Goal: Transaction & Acquisition: Purchase product/service

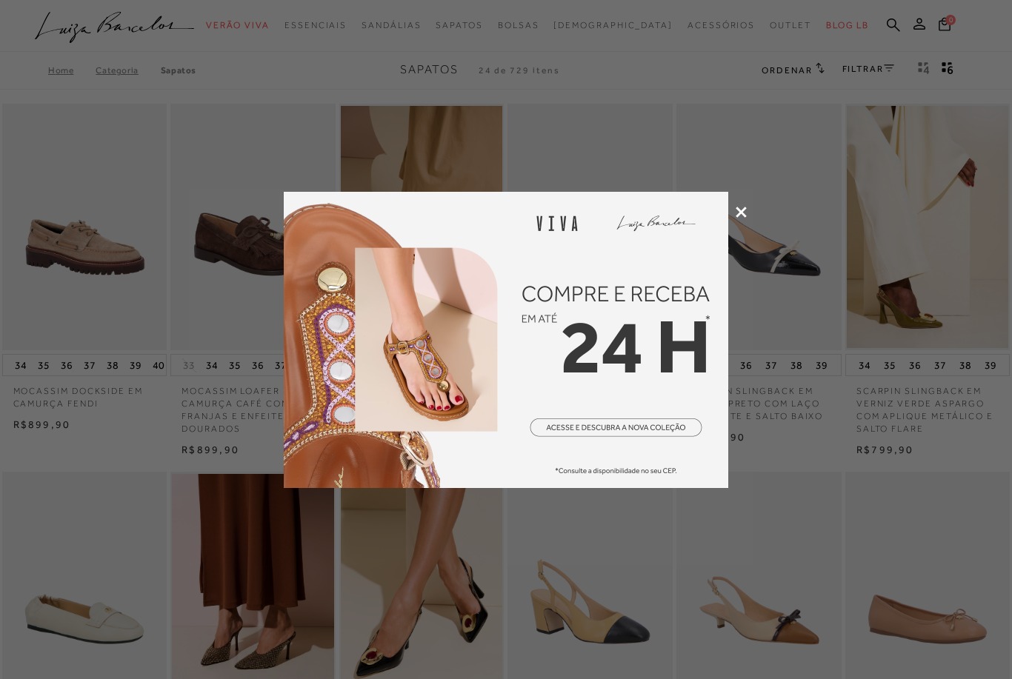
click at [744, 209] on icon at bounding box center [741, 212] width 11 height 11
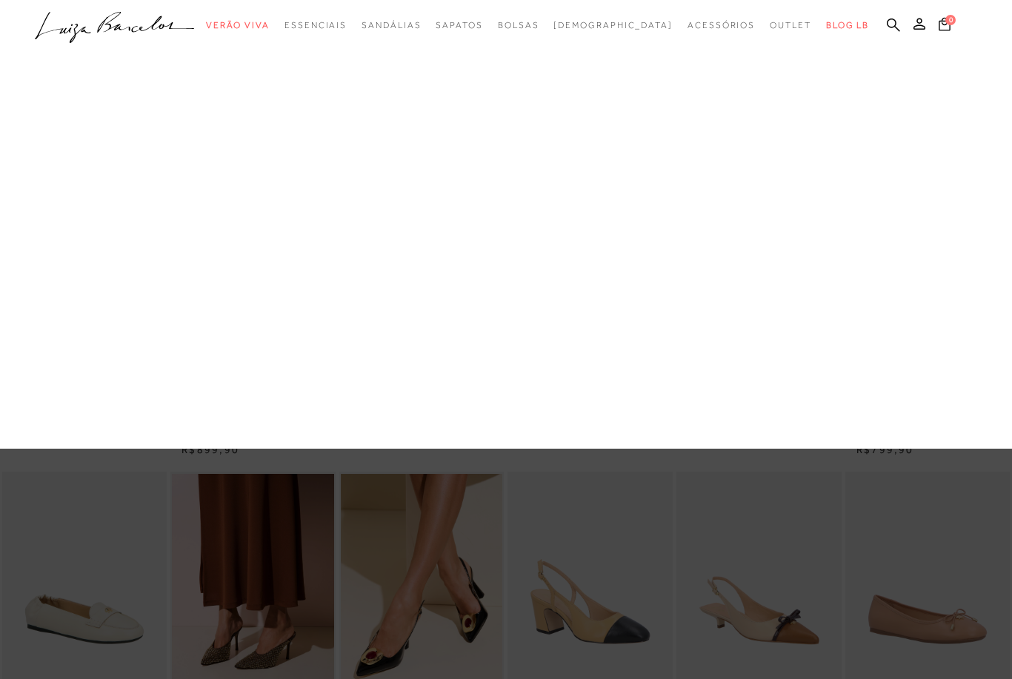
click at [0, 0] on link "Salto Médio" at bounding box center [0, 0] width 0 height 0
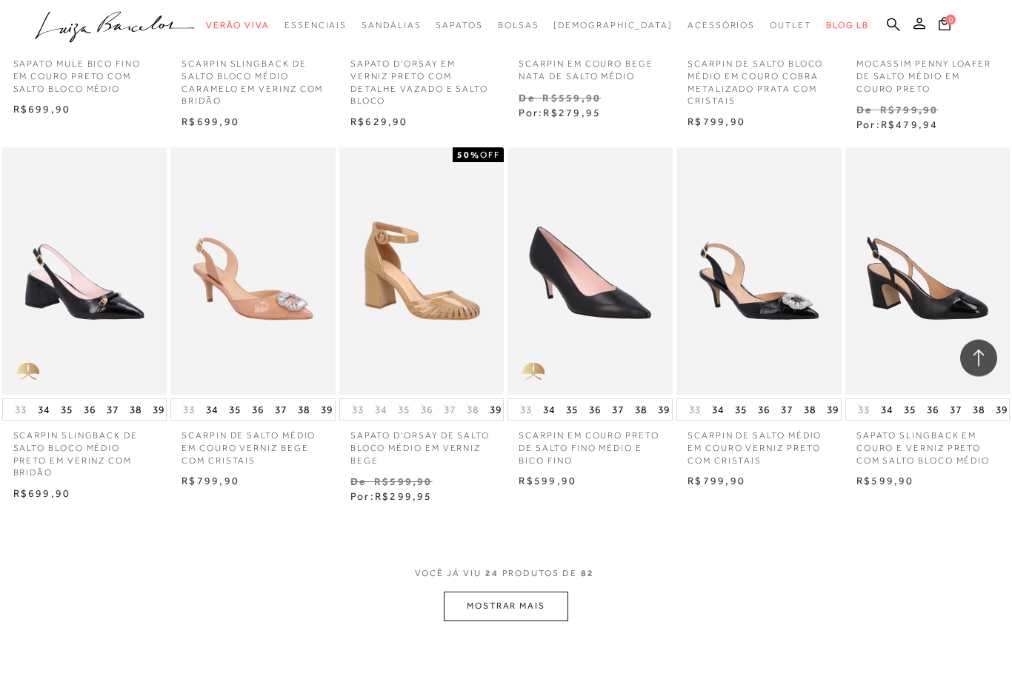
scroll to position [1084, 0]
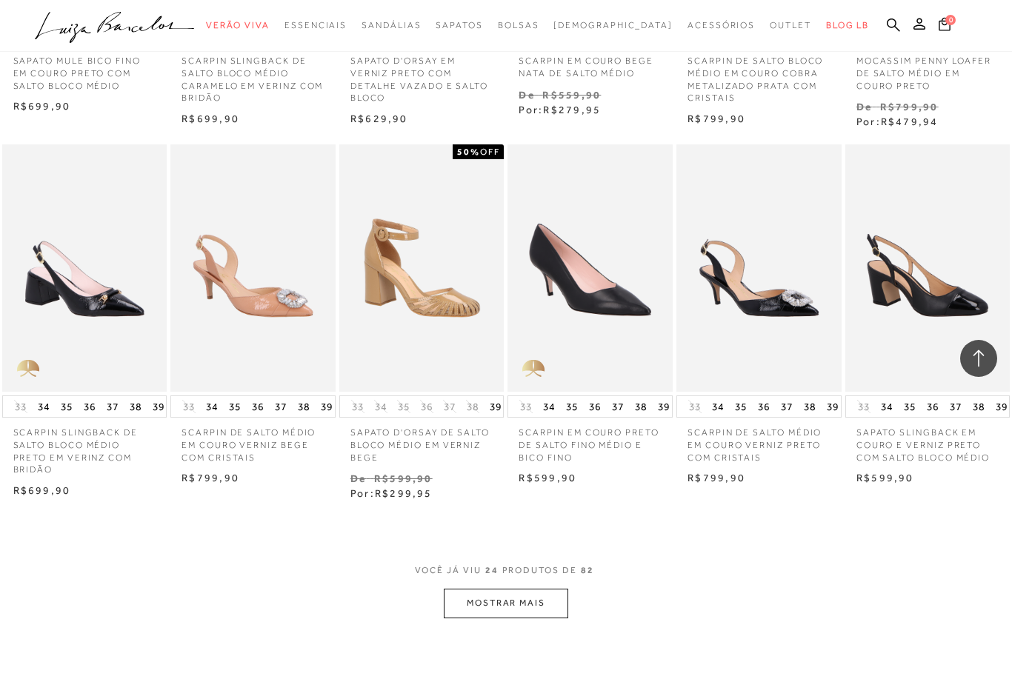
click at [514, 594] on button "MOSTRAR MAIS" at bounding box center [506, 603] width 124 height 29
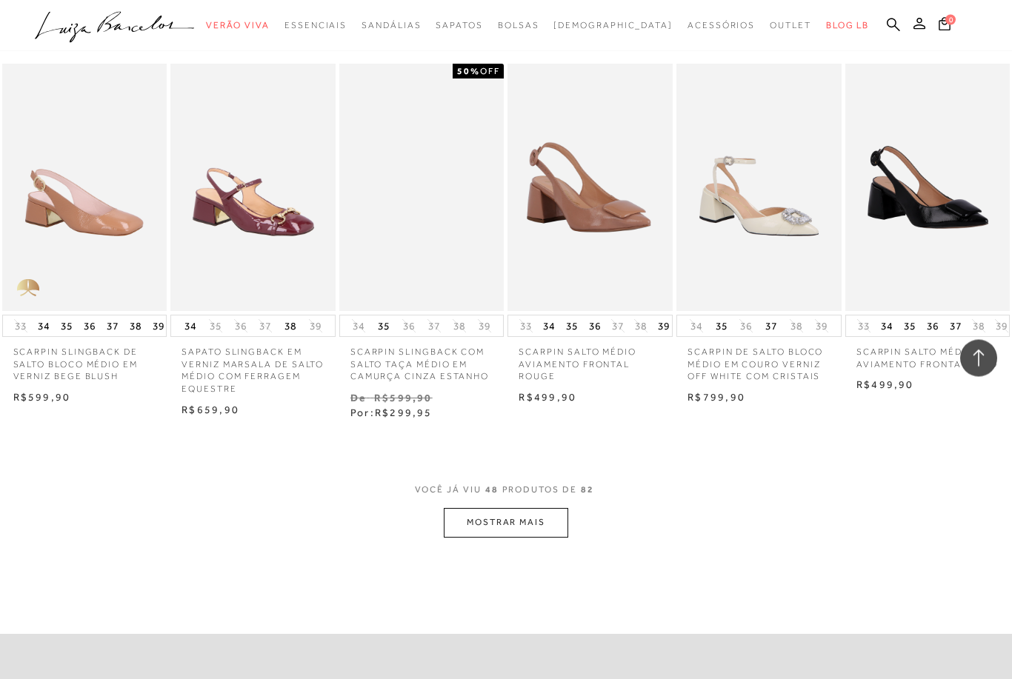
scroll to position [2652, 0]
click at [517, 486] on span "VOCÊ JÁ VIU 48 PRODUTOS DE 82" at bounding box center [506, 494] width 183 height 27
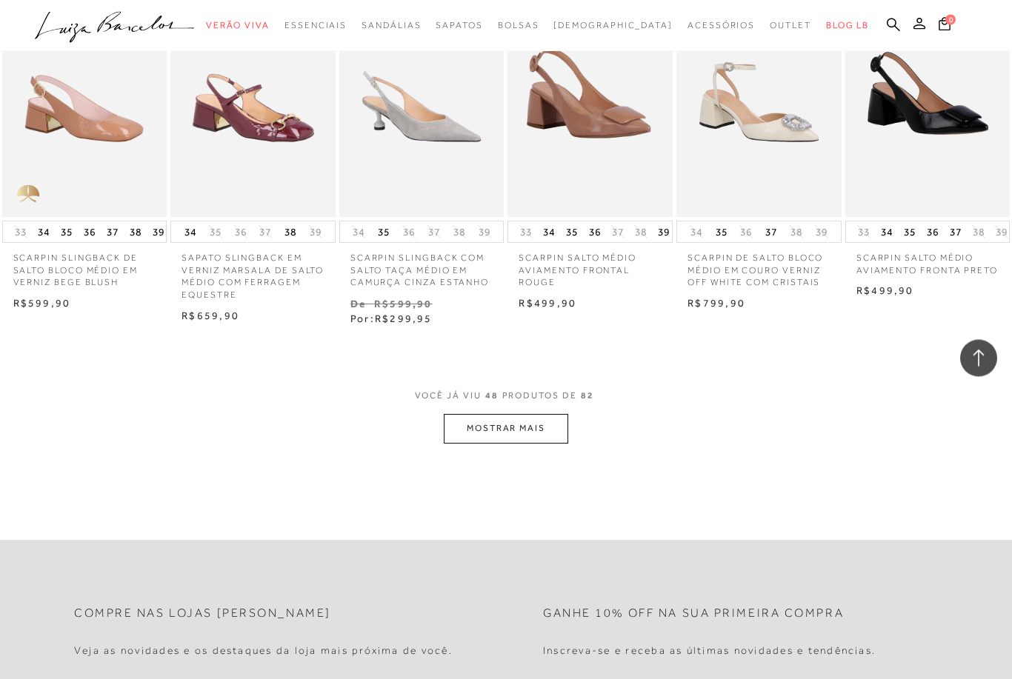
scroll to position [2746, 0]
click at [533, 414] on button "MOSTRAR MAIS" at bounding box center [506, 428] width 124 height 29
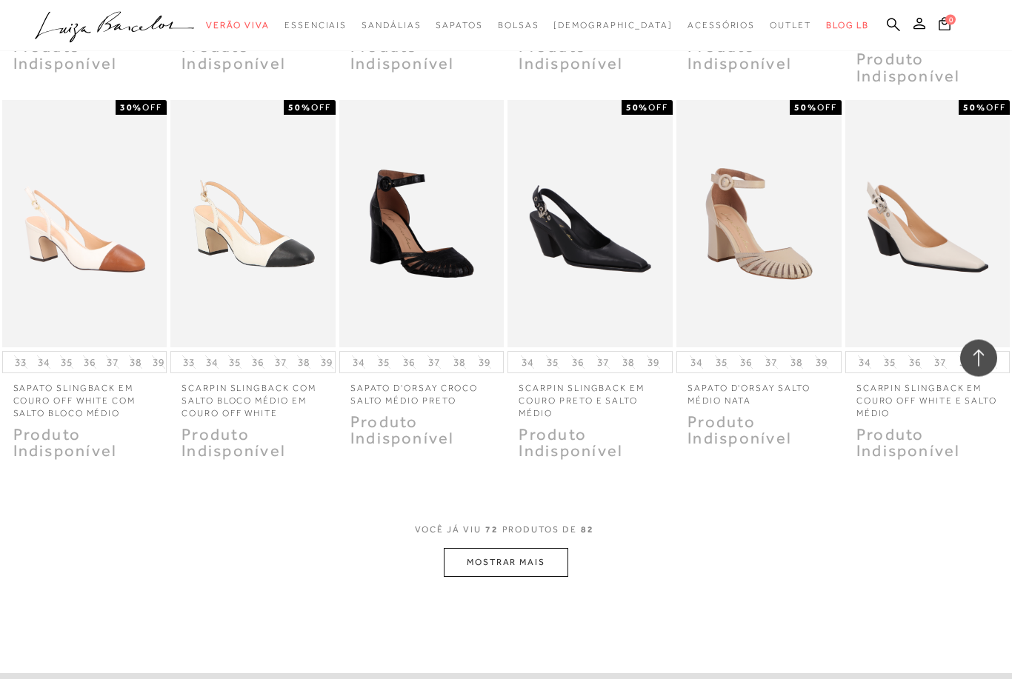
click at [537, 549] on button "MOSTRAR MAIS" at bounding box center [506, 563] width 124 height 29
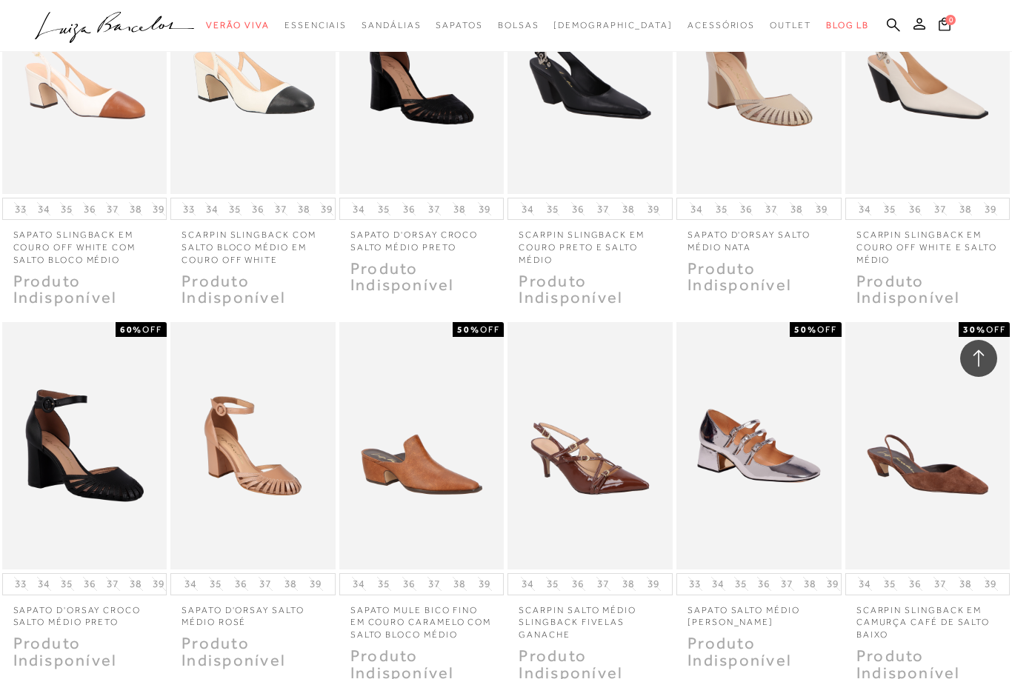
scroll to position [4117, 0]
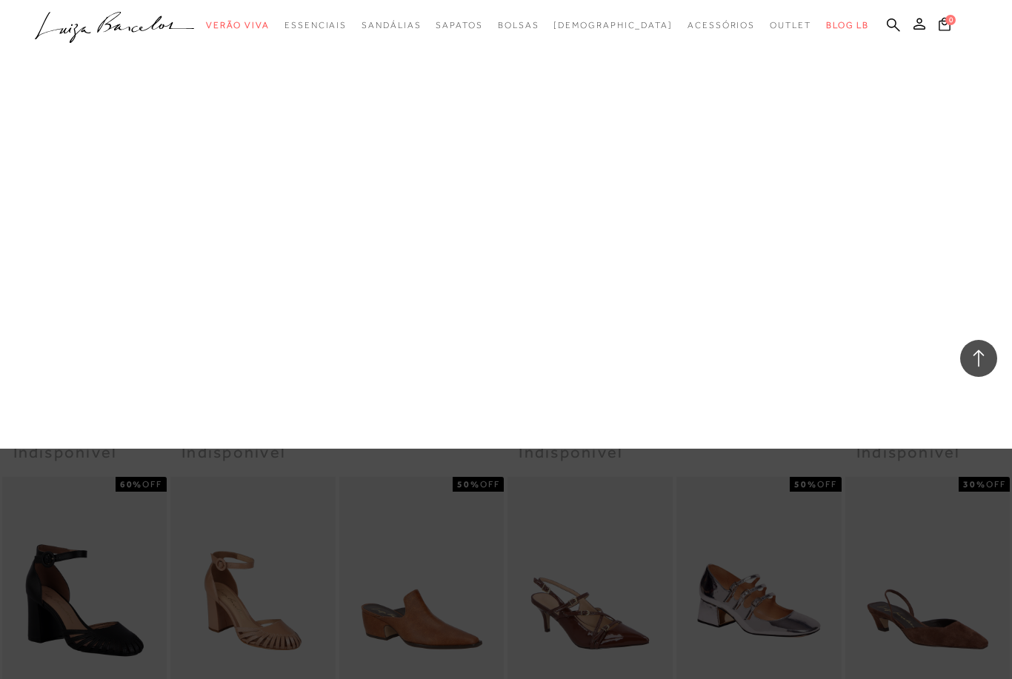
click at [0, 0] on link "Até 199,99" at bounding box center [0, 0] width 0 height 0
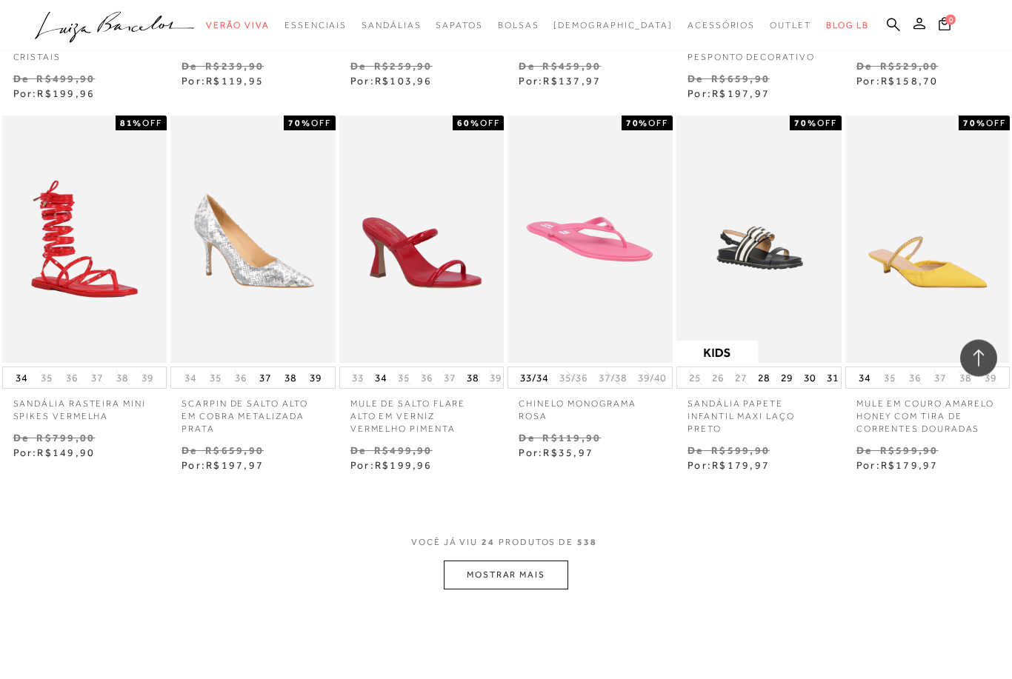
scroll to position [1103, 0]
click at [549, 561] on button "MOSTRAR MAIS" at bounding box center [506, 575] width 124 height 29
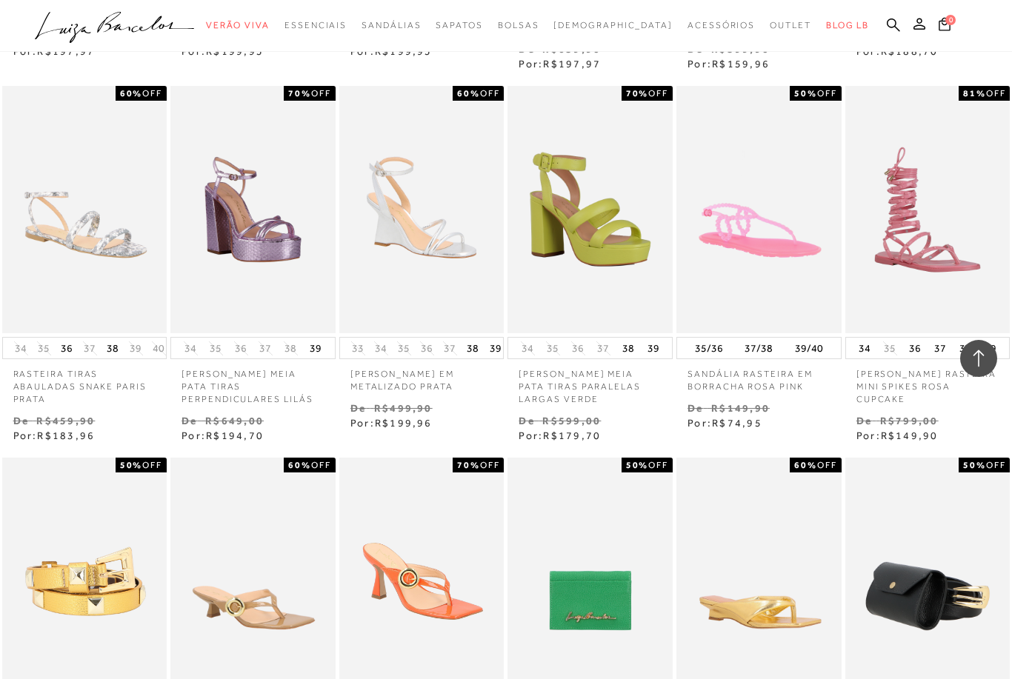
scroll to position [1877, 0]
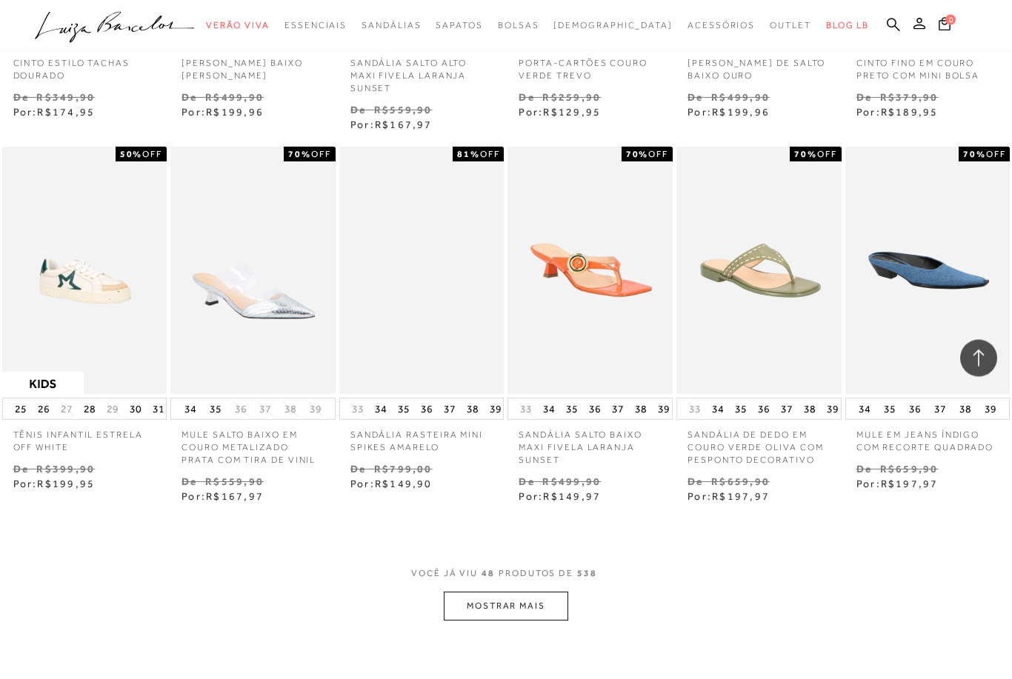
click at [542, 593] on button "MOSTRAR MAIS" at bounding box center [506, 607] width 124 height 29
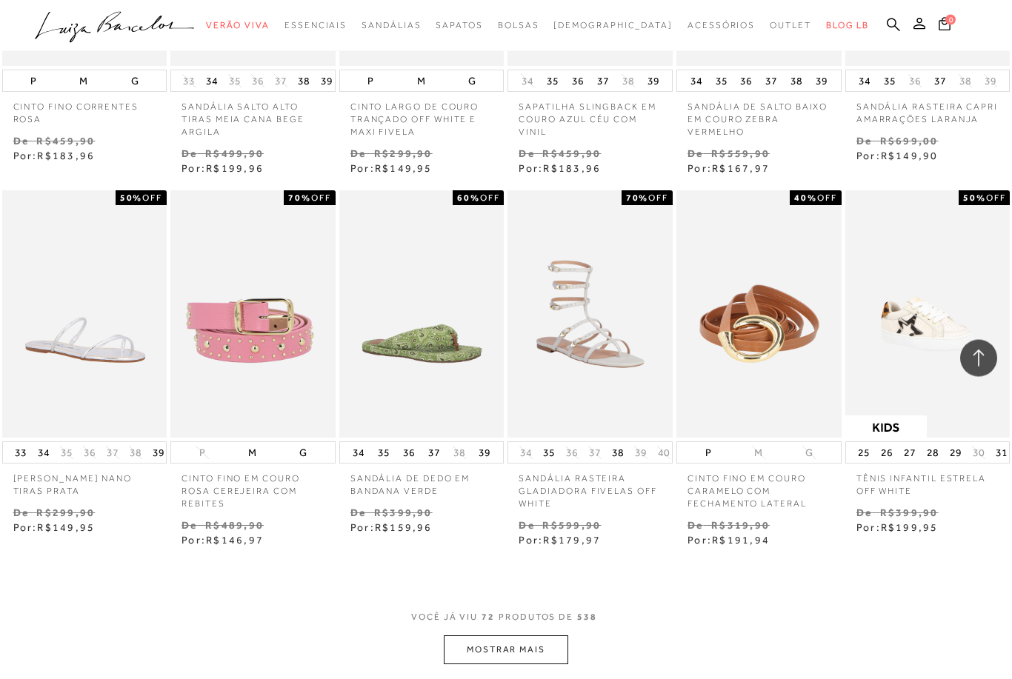
scroll to position [4003, 0]
click at [539, 636] on button "MOSTRAR MAIS" at bounding box center [506, 650] width 124 height 29
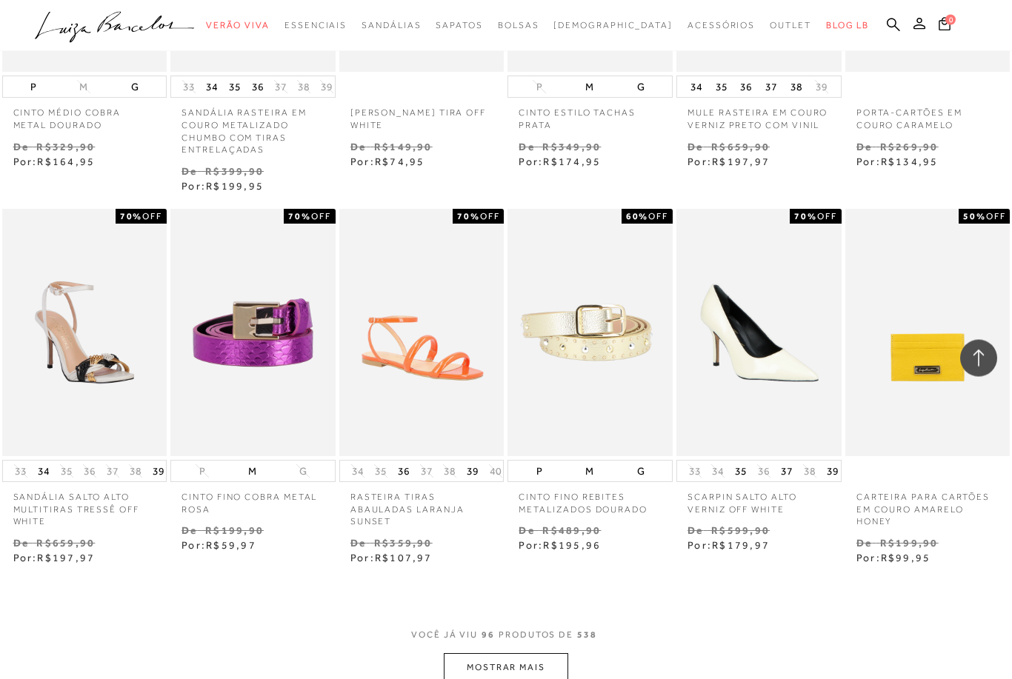
scroll to position [5484, 0]
click at [555, 653] on button "MOSTRAR MAIS" at bounding box center [506, 667] width 124 height 29
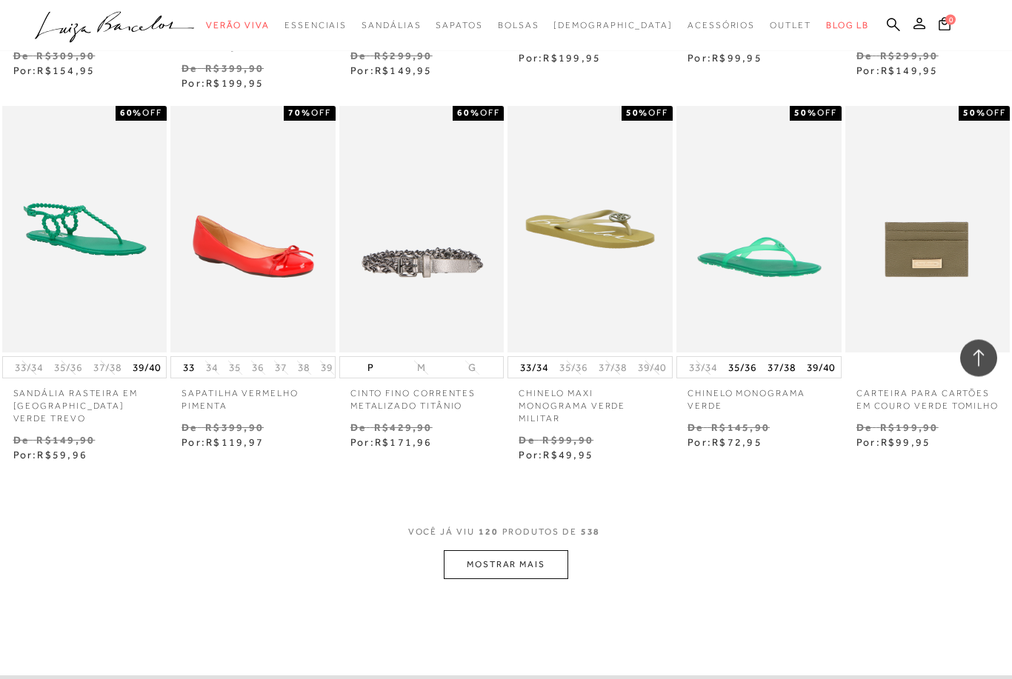
scroll to position [7087, 0]
click at [520, 550] on button "MOSTRAR MAIS" at bounding box center [506, 564] width 124 height 29
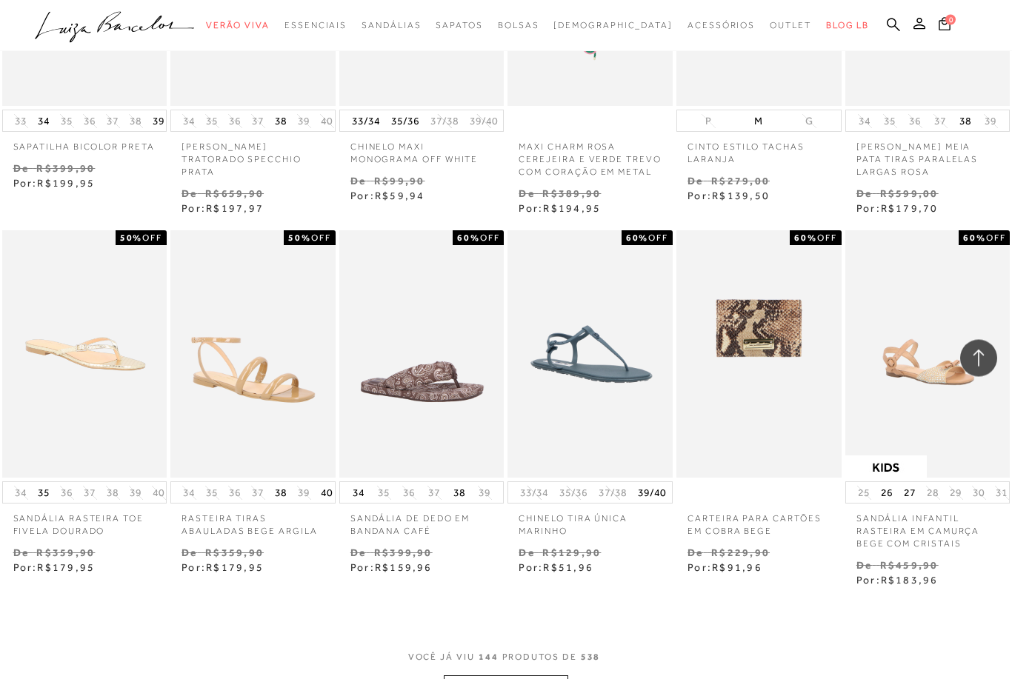
scroll to position [8452, 0]
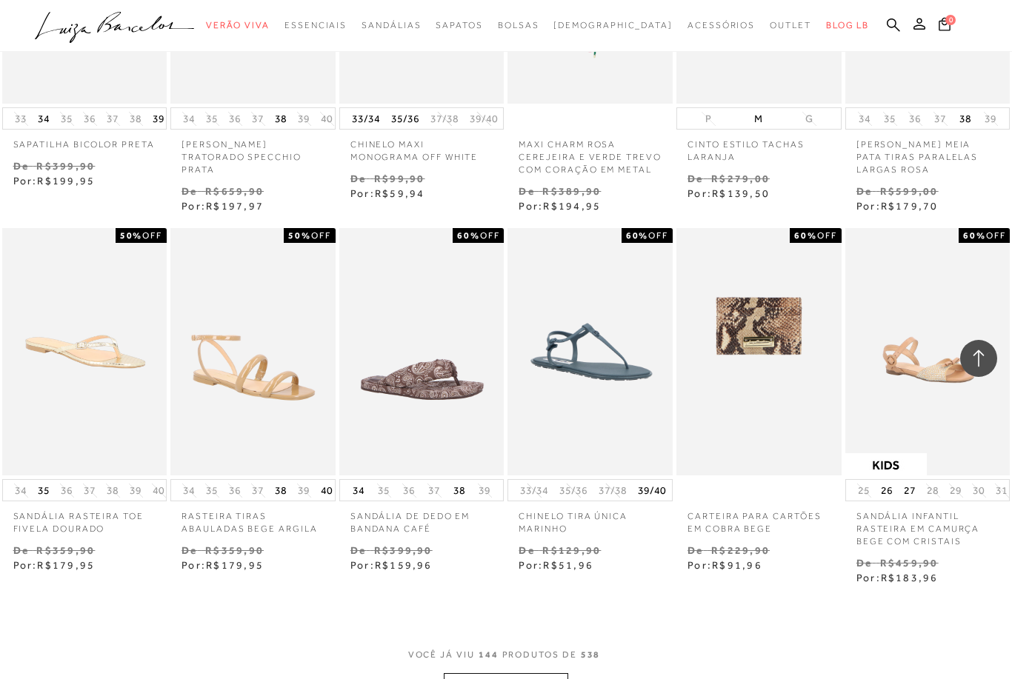
click at [538, 673] on button "MOSTRAR MAIS" at bounding box center [506, 687] width 124 height 29
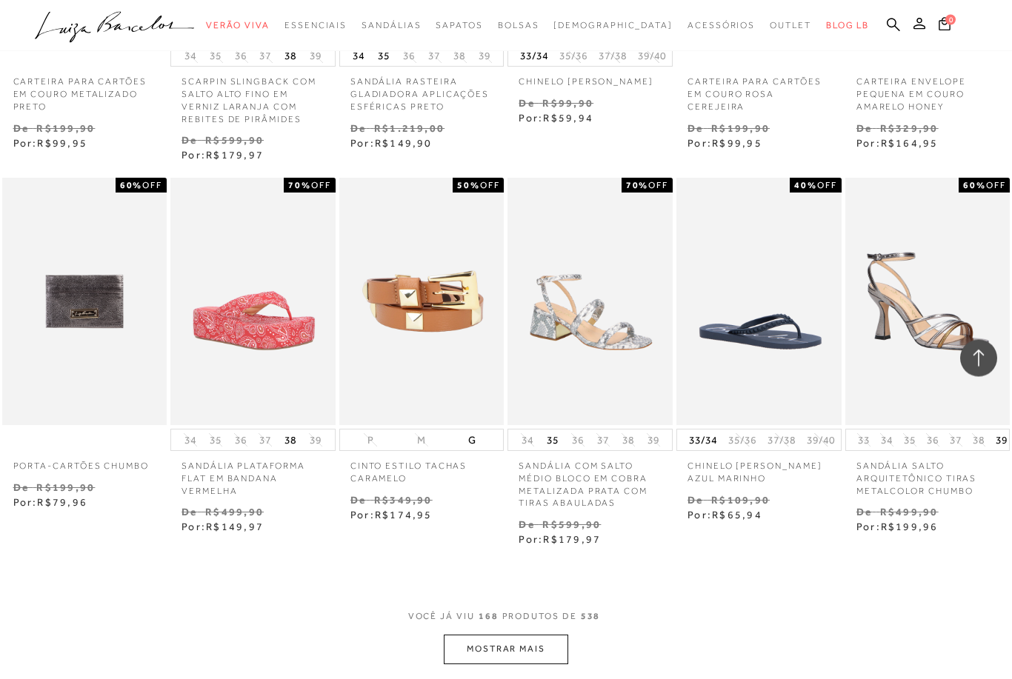
click at [544, 636] on button "MOSTRAR MAIS" at bounding box center [506, 650] width 124 height 29
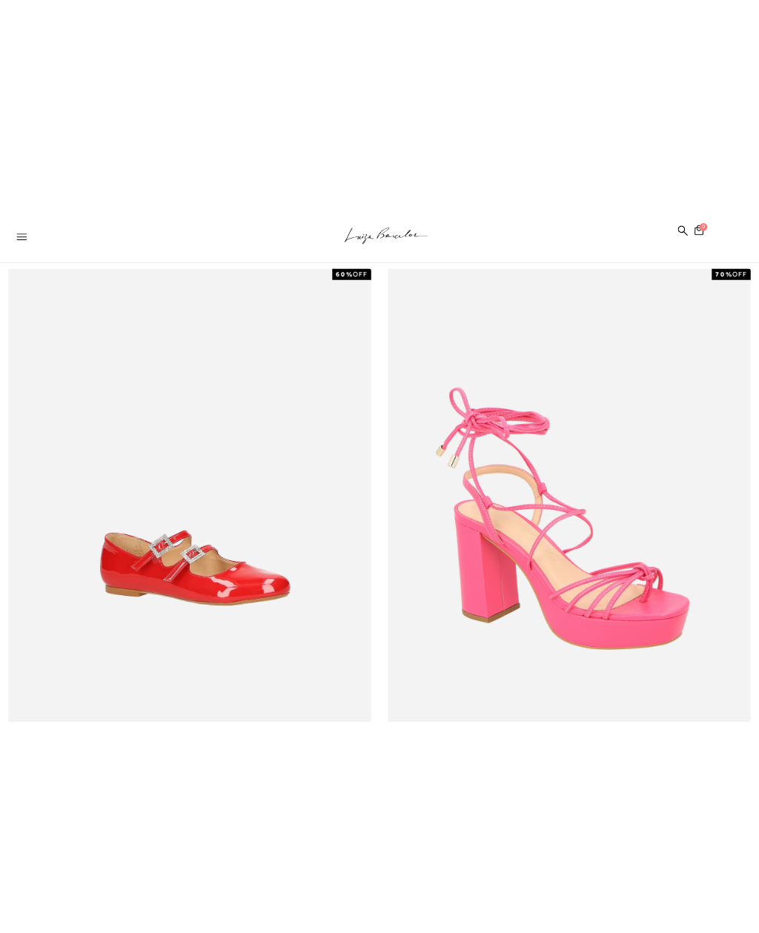
scroll to position [0, 0]
